Goal: Task Accomplishment & Management: Manage account settings

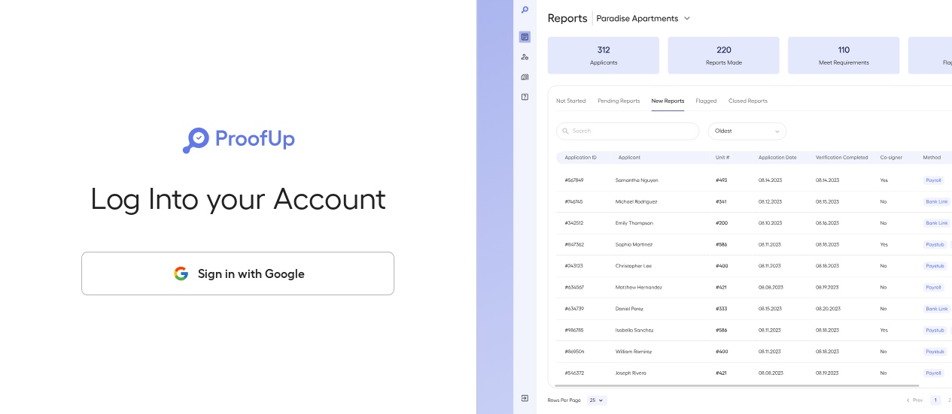
click at [269, 278] on button "Sign in with Google" at bounding box center [237, 274] width 313 height 44
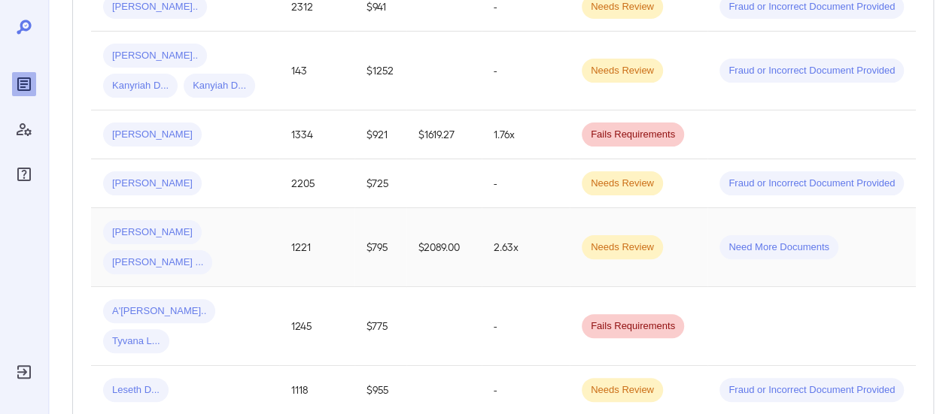
scroll to position [451, 0]
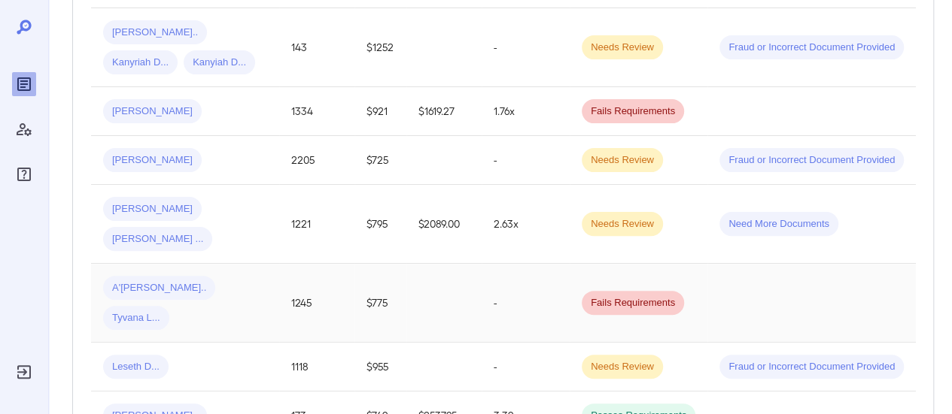
click at [169, 311] on span "Tyvana L..." at bounding box center [136, 318] width 66 height 14
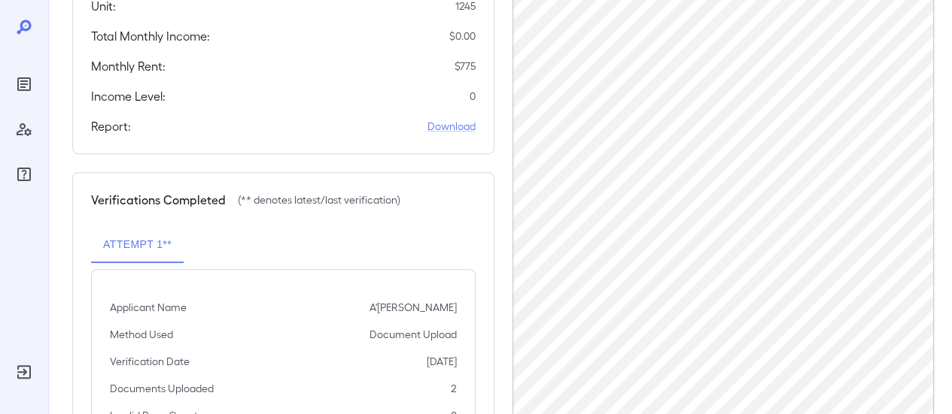
scroll to position [263, 0]
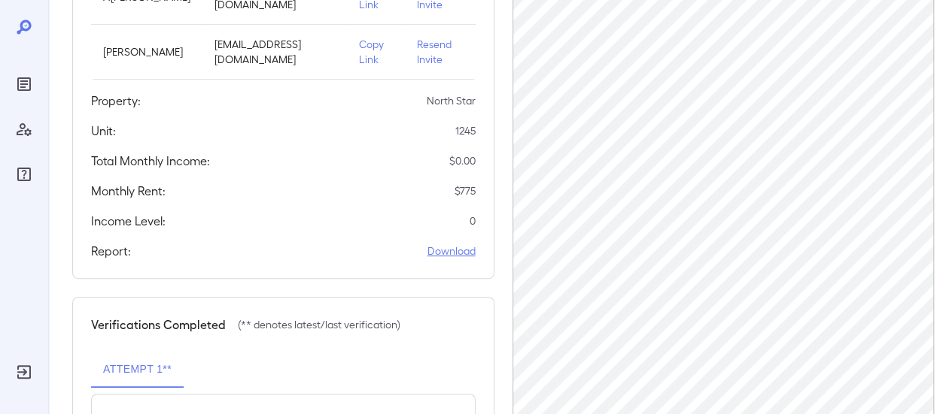
click at [455, 255] on link "Download" at bounding box center [451, 251] width 48 height 15
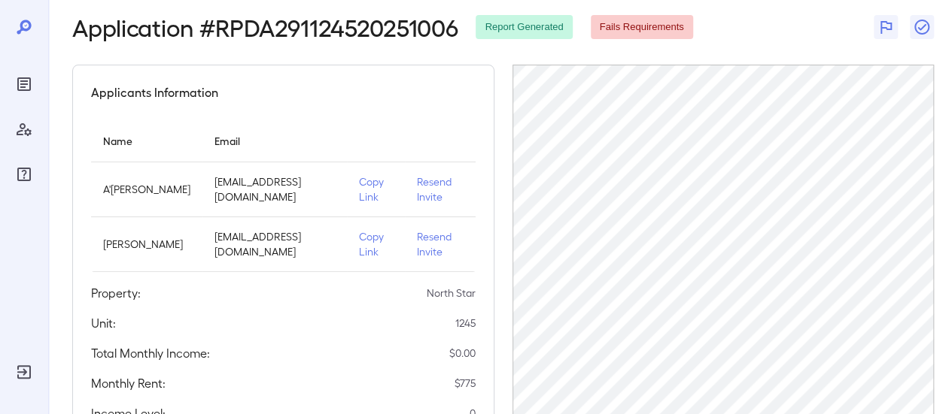
scroll to position [0, 0]
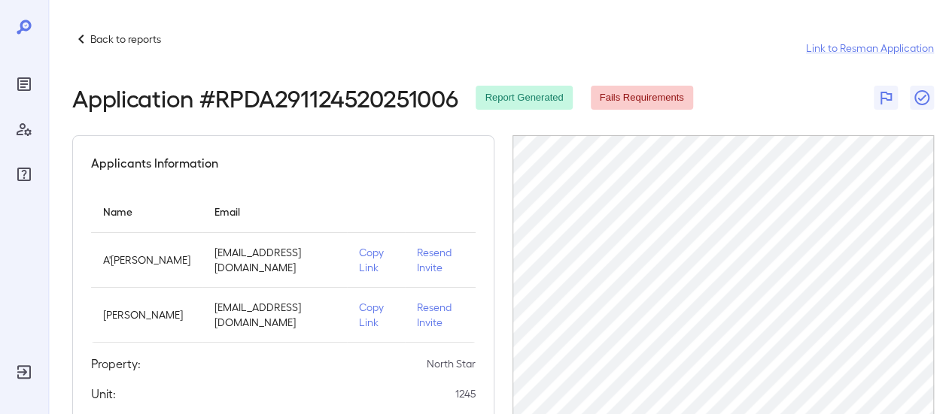
click at [90, 47] on div "Back to reports" at bounding box center [116, 39] width 89 height 18
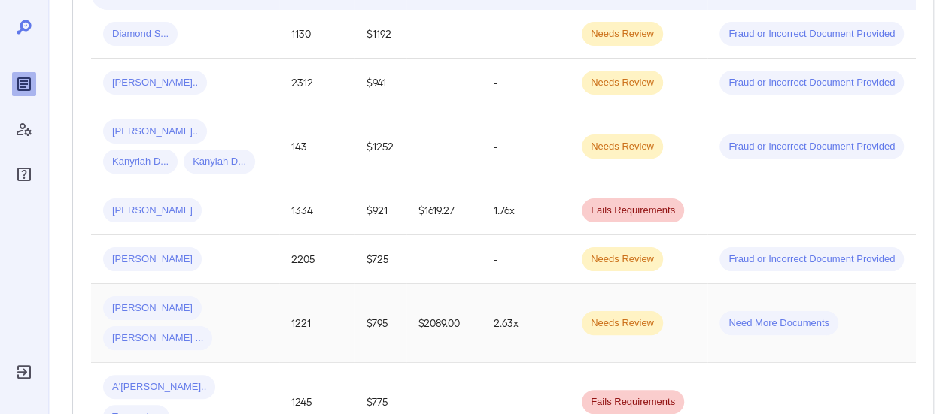
scroll to position [376, 0]
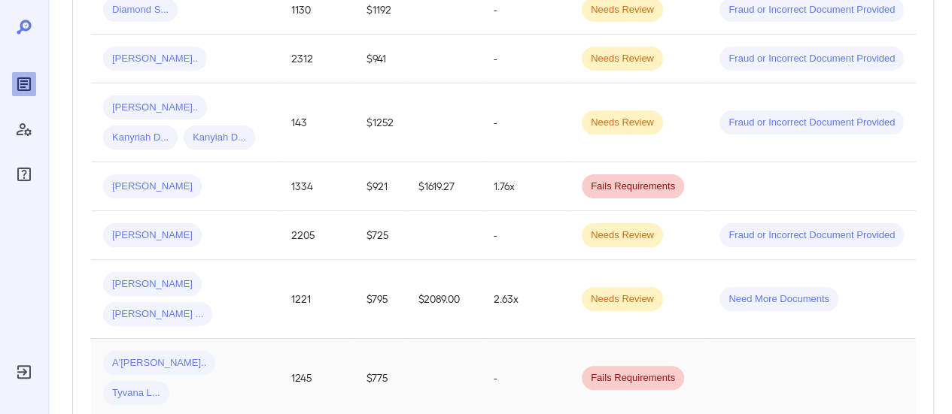
click at [152, 357] on span "A'[PERSON_NAME].." at bounding box center [159, 364] width 112 height 14
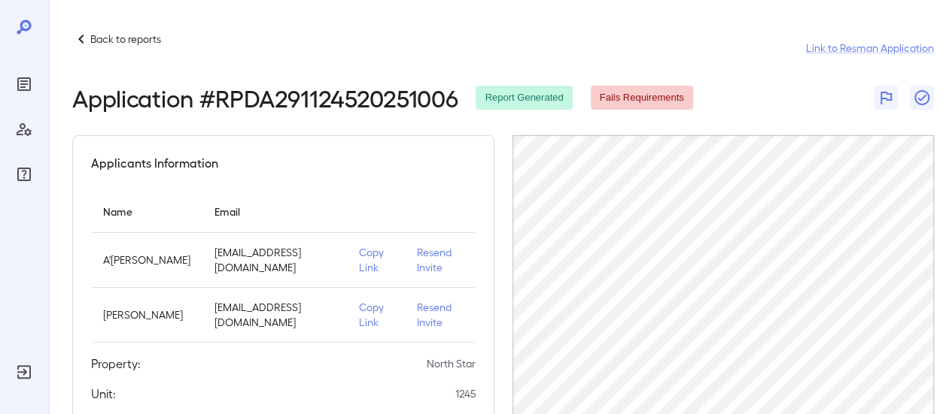
click at [426, 260] on p "Resend Invite" at bounding box center [440, 260] width 46 height 30
